Goal: Download file/media

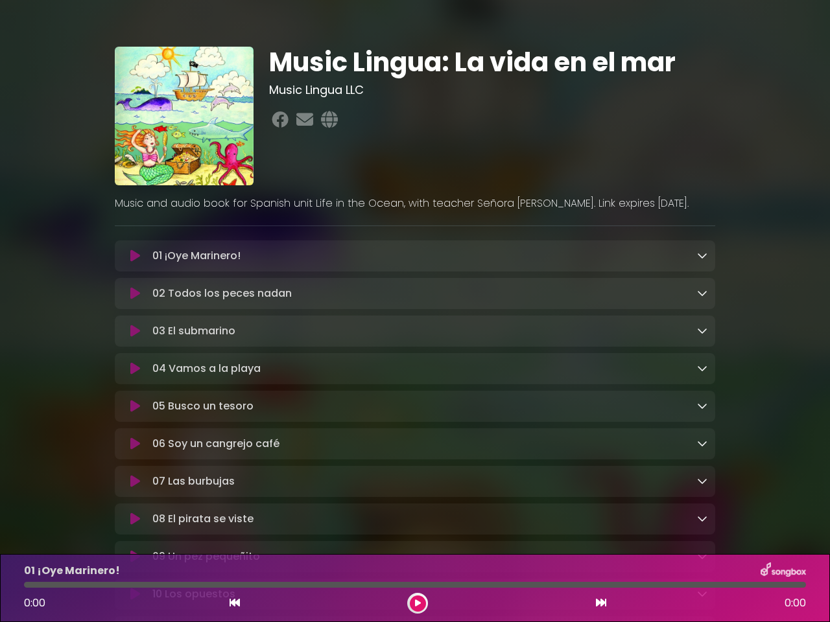
click at [135, 257] on icon at bounding box center [135, 256] width 10 height 13
click at [702, 256] on icon at bounding box center [702, 255] width 10 height 10
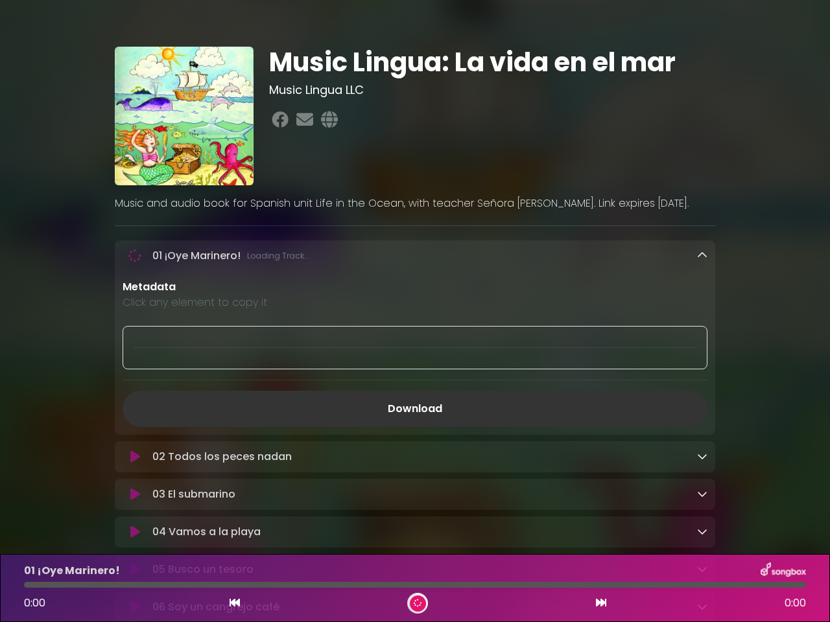
click at [135, 441] on div "02 Todos los peces nadan Loading Track..." at bounding box center [415, 456] width 600 height 31
click at [702, 294] on p "Metadata" at bounding box center [414, 287] width 585 height 16
click at [135, 333] on div at bounding box center [414, 347] width 585 height 43
click at [702, 332] on div at bounding box center [414, 347] width 585 height 43
click at [135, 371] on div "Metadata Click any element to copy it Download" at bounding box center [415, 353] width 600 height 148
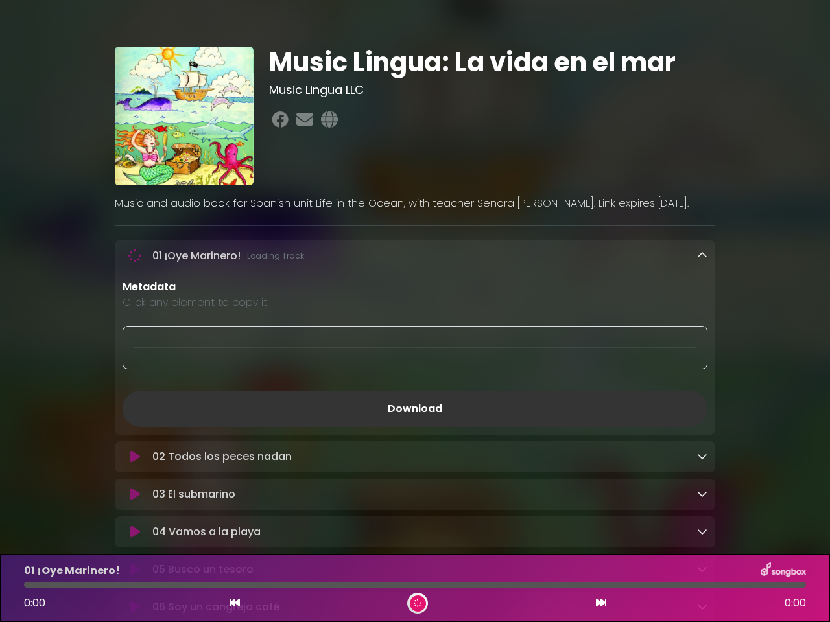
click at [702, 371] on div "Metadata Click any element to copy it Download" at bounding box center [415, 353] width 600 height 148
click at [135, 410] on link "Download" at bounding box center [414, 409] width 585 height 36
click at [702, 409] on link "Download" at bounding box center [414, 409] width 585 height 36
